Goal: Transaction & Acquisition: Purchase product/service

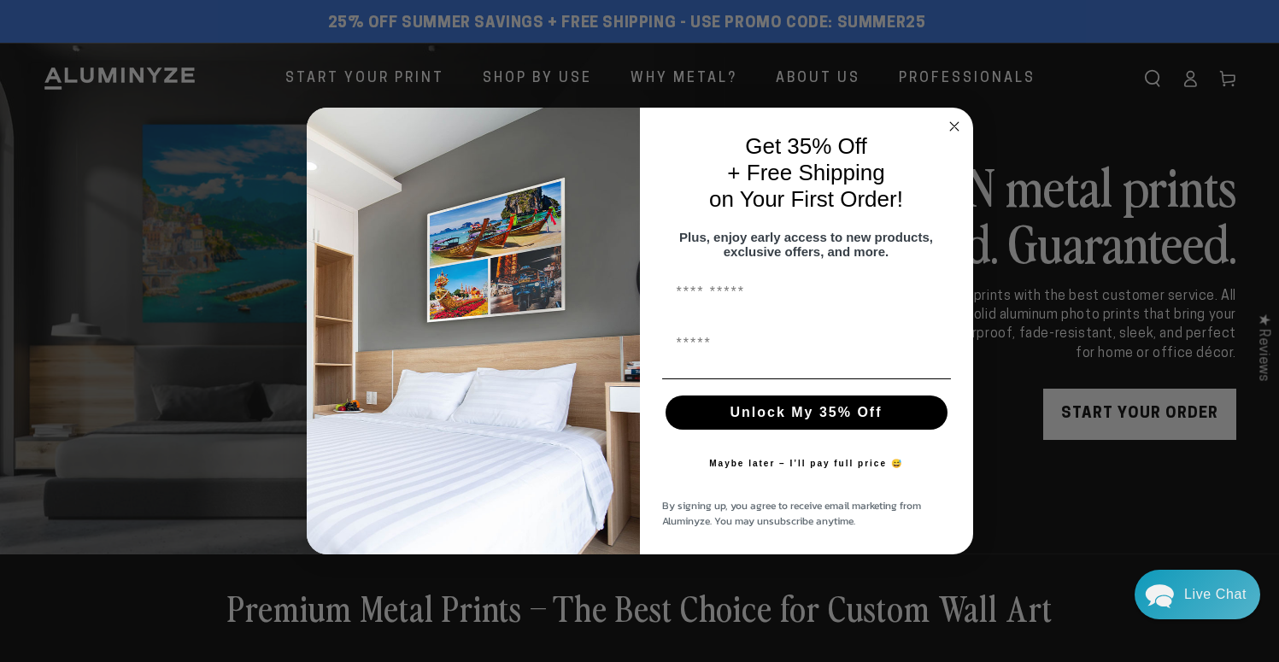
click at [956, 120] on circle "Close dialog" at bounding box center [954, 126] width 20 height 20
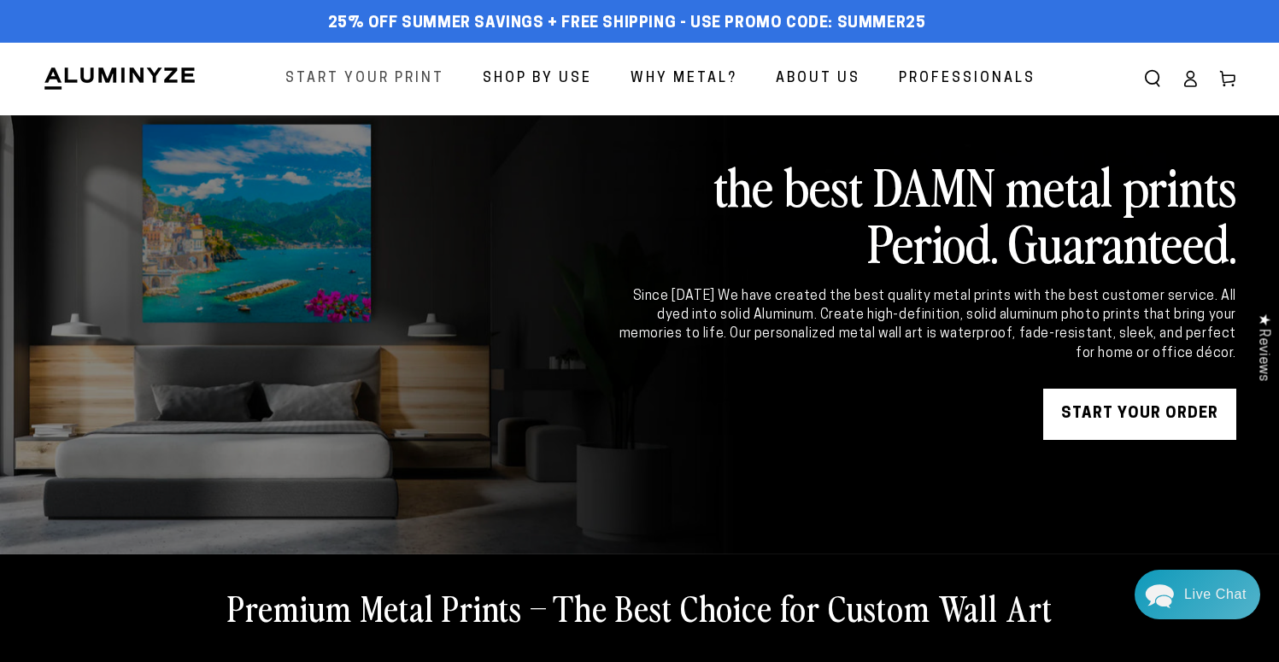
click at [356, 79] on span "Start Your Print" at bounding box center [364, 79] width 159 height 25
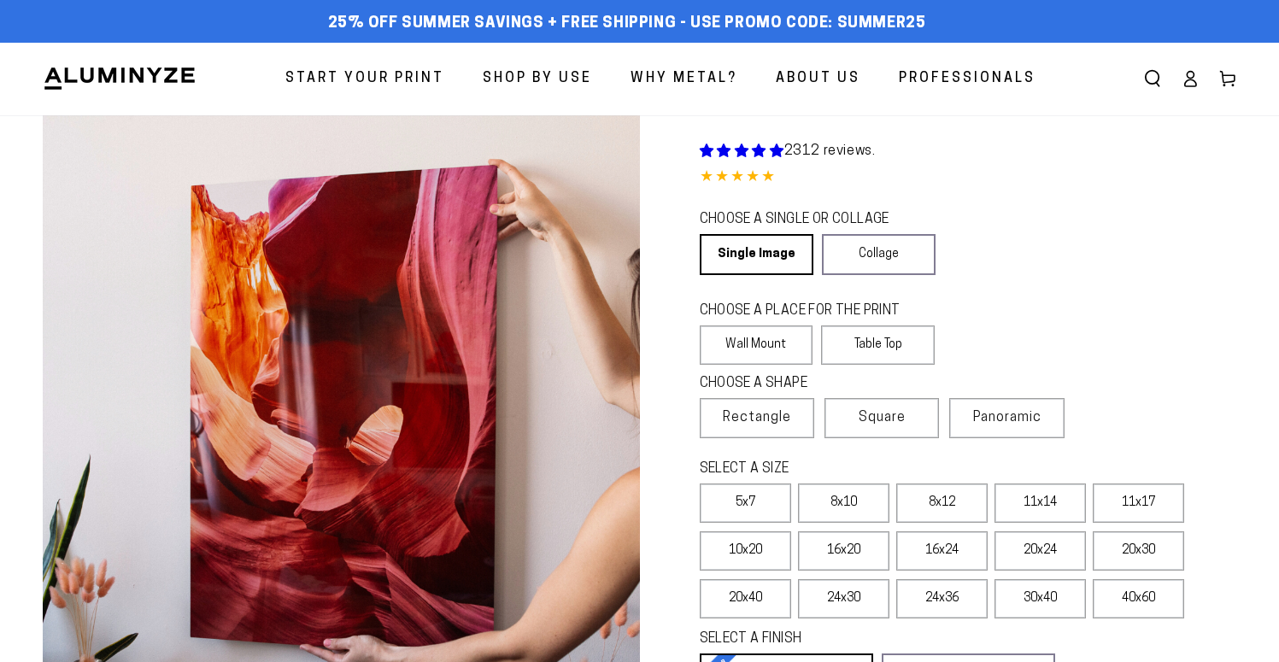
select select "**********"
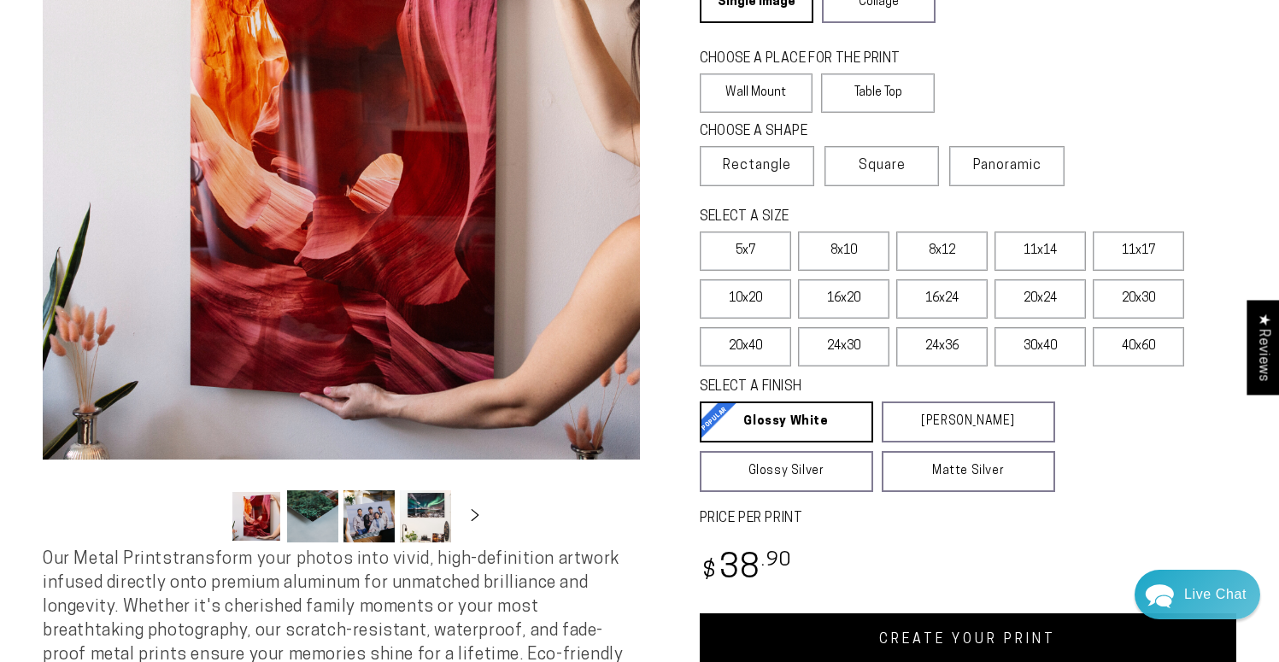
scroll to position [256, 0]
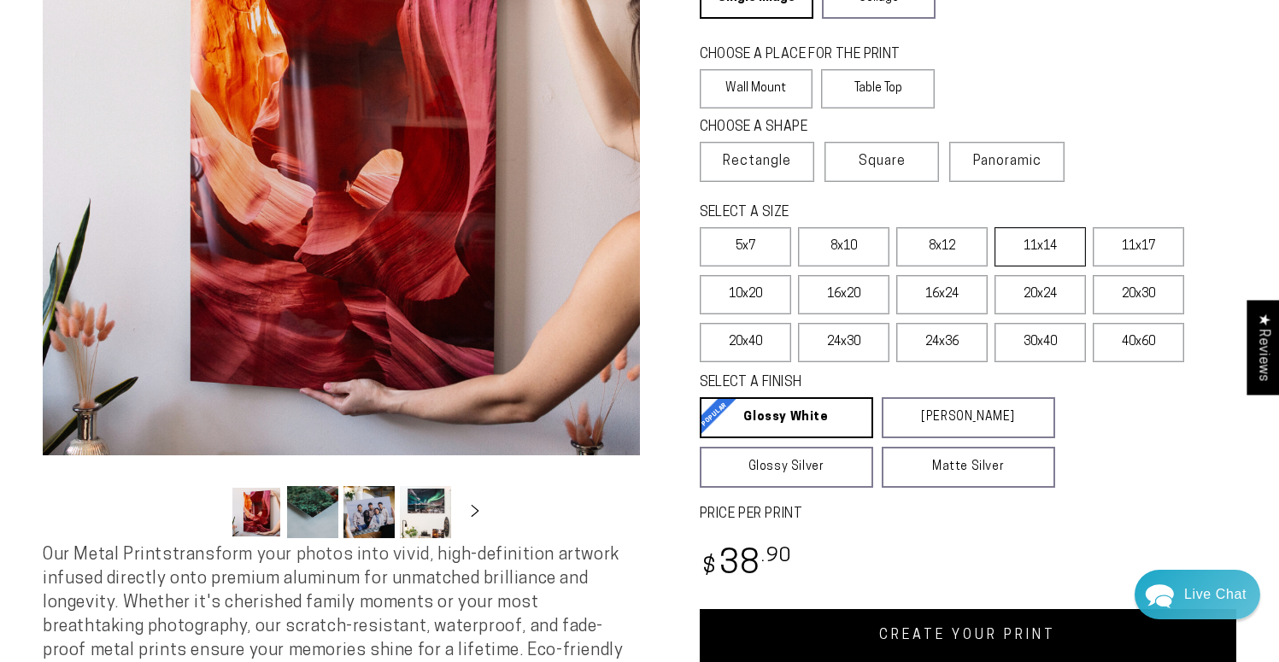
click at [1030, 248] on label "11x14" at bounding box center [1040, 246] width 91 height 39
click at [1134, 247] on label "11x17" at bounding box center [1138, 246] width 91 height 39
click at [1041, 242] on label "11x14" at bounding box center [1040, 246] width 91 height 39
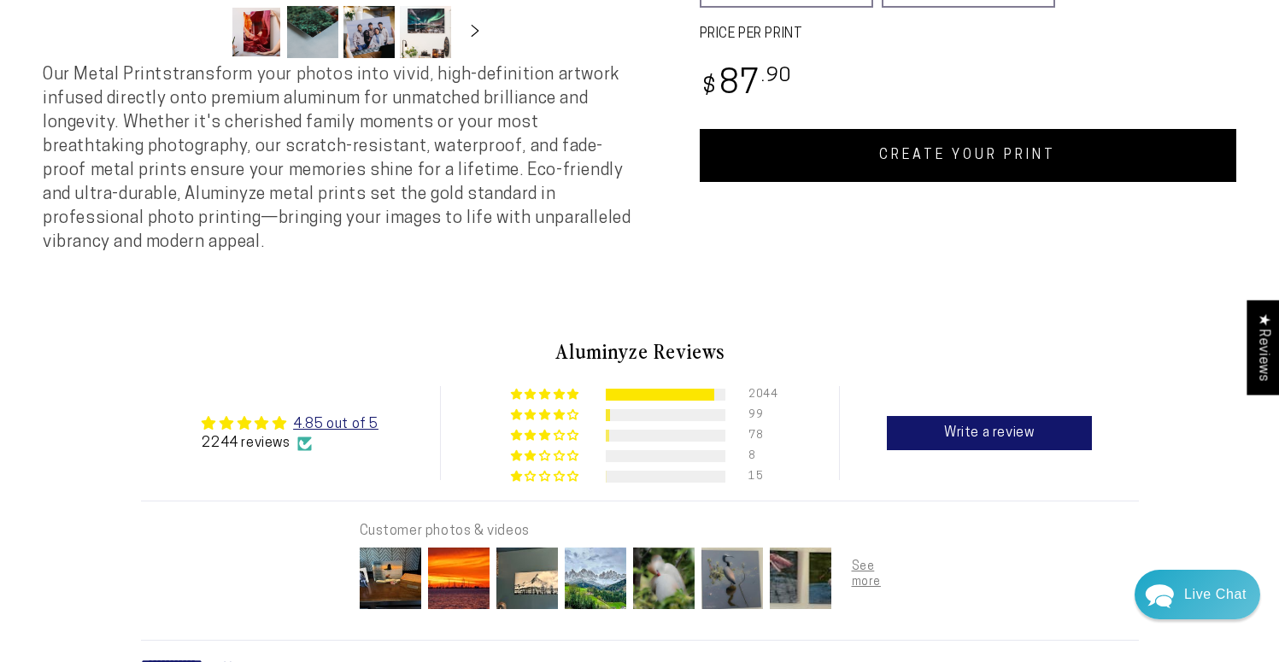
scroll to position [684, 0]
